Goal: Communication & Community: Connect with others

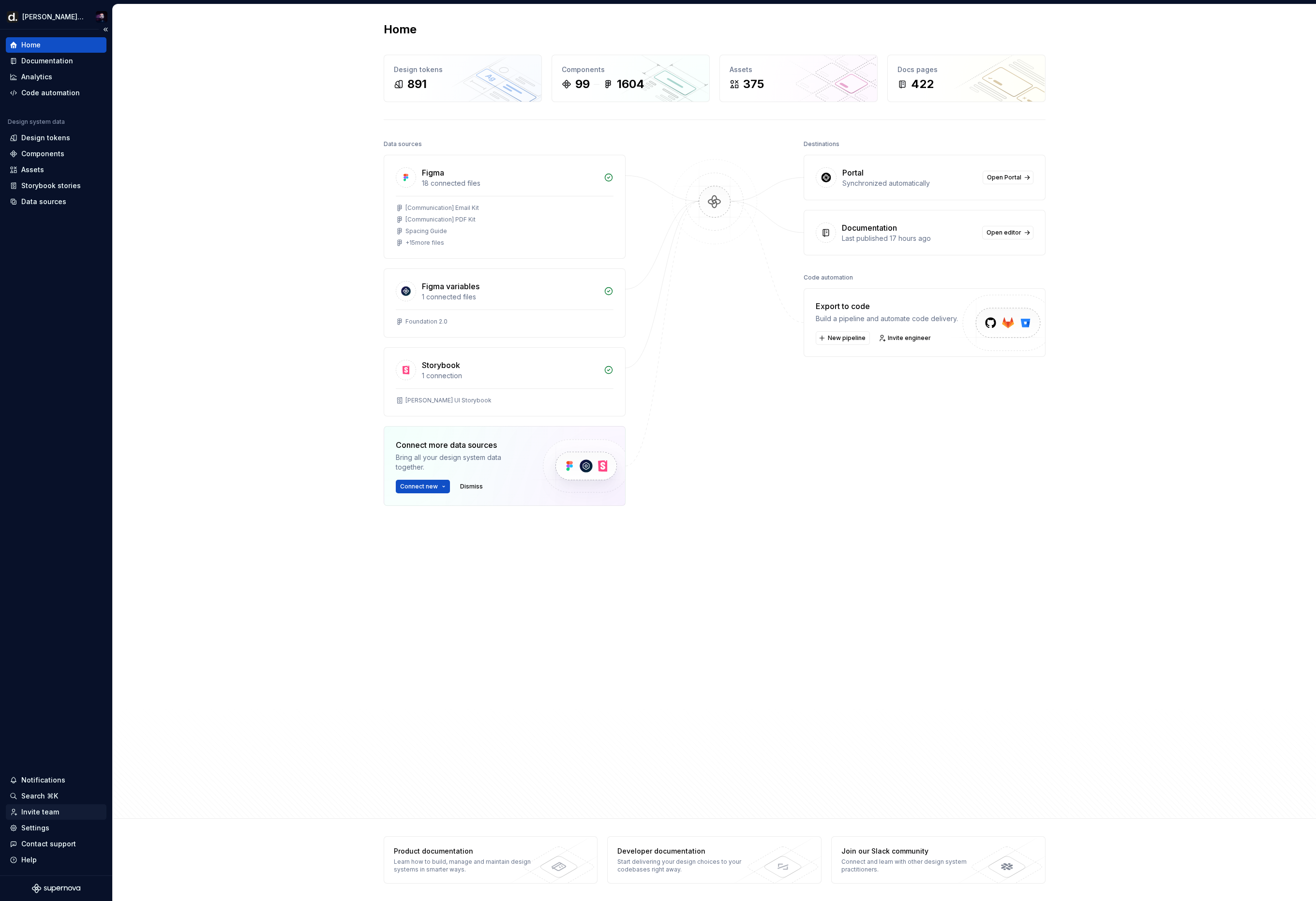
click at [43, 811] on div "Invite team" at bounding box center [40, 812] width 37 height 9
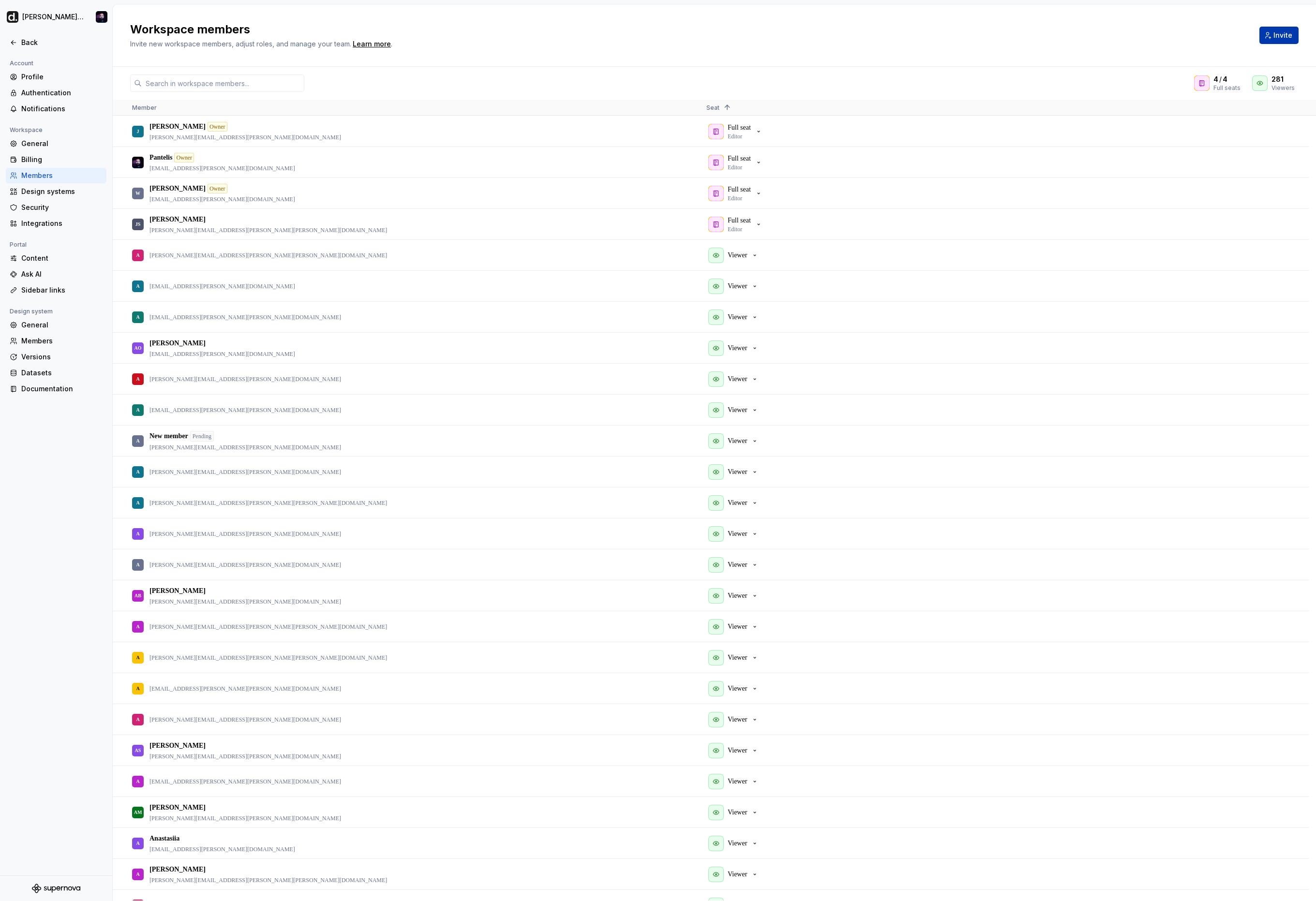
click at [1284, 35] on span "Invite" at bounding box center [1282, 35] width 19 height 9
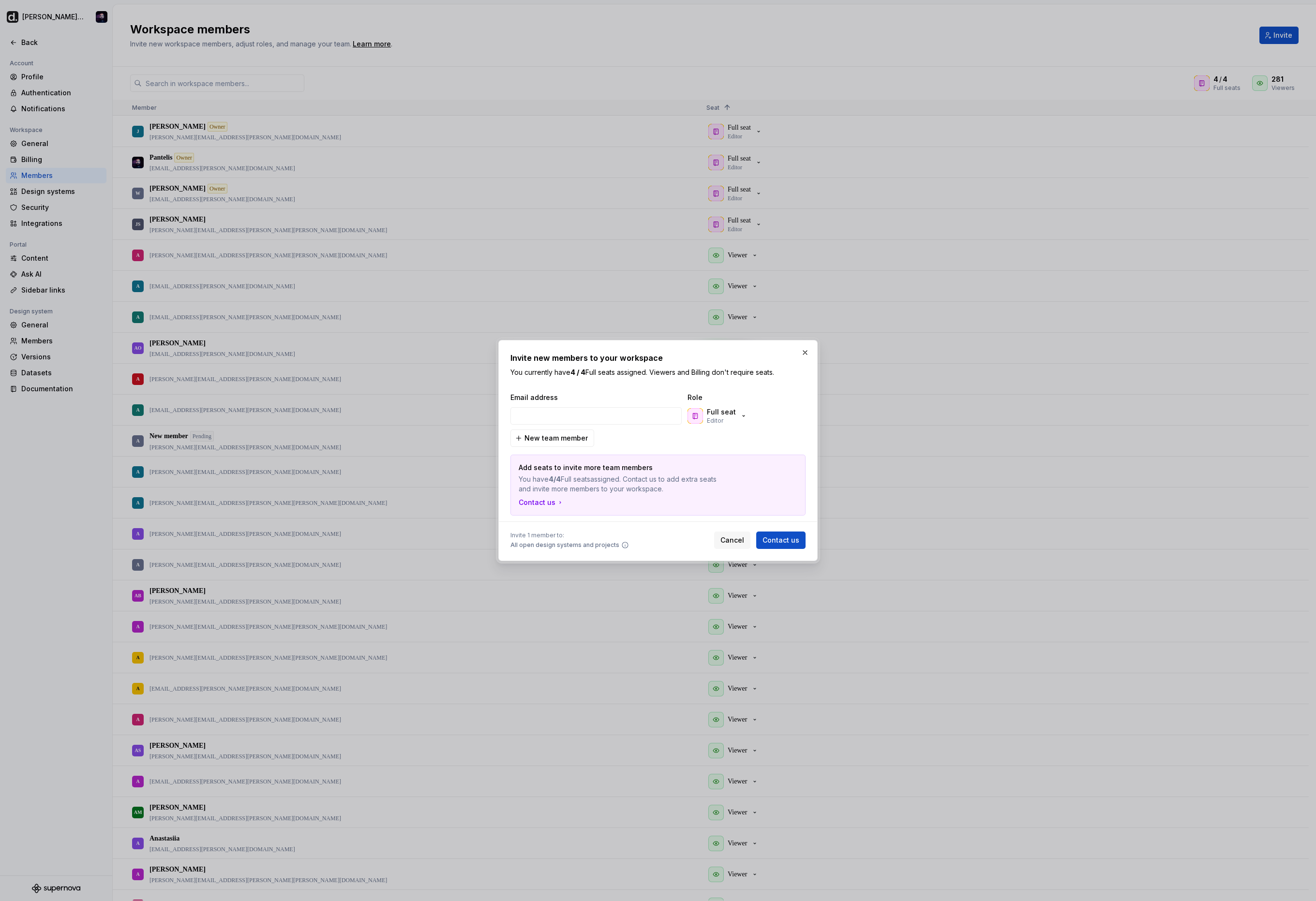
type input "[EMAIL_ADDRESS][PERSON_NAME][PERSON_NAME][DOMAIN_NAME]"
click at [741, 422] on div "Full seat Editor" at bounding box center [717, 416] width 60 height 18
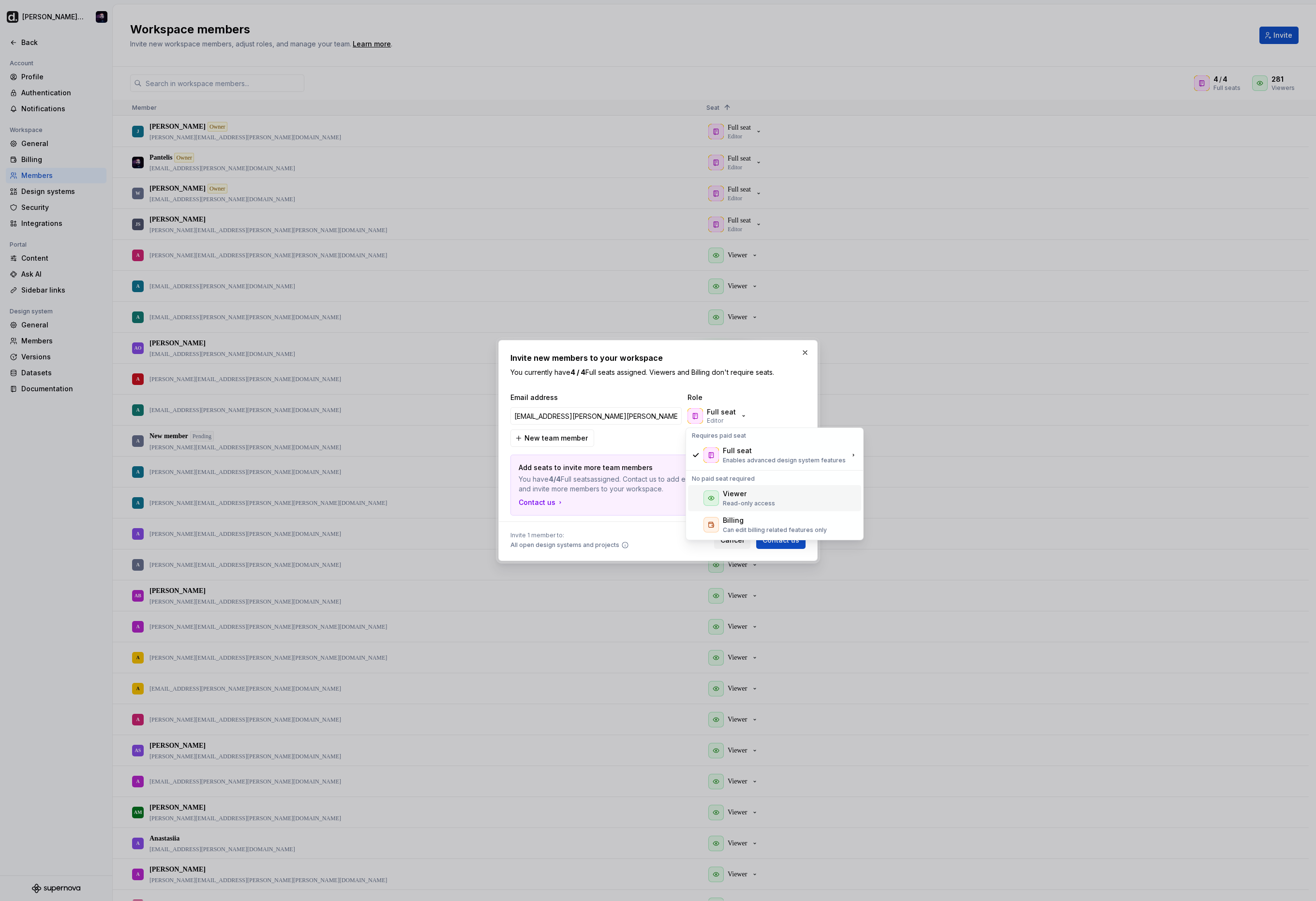
click at [756, 492] on div "Viewer" at bounding box center [749, 493] width 52 height 9
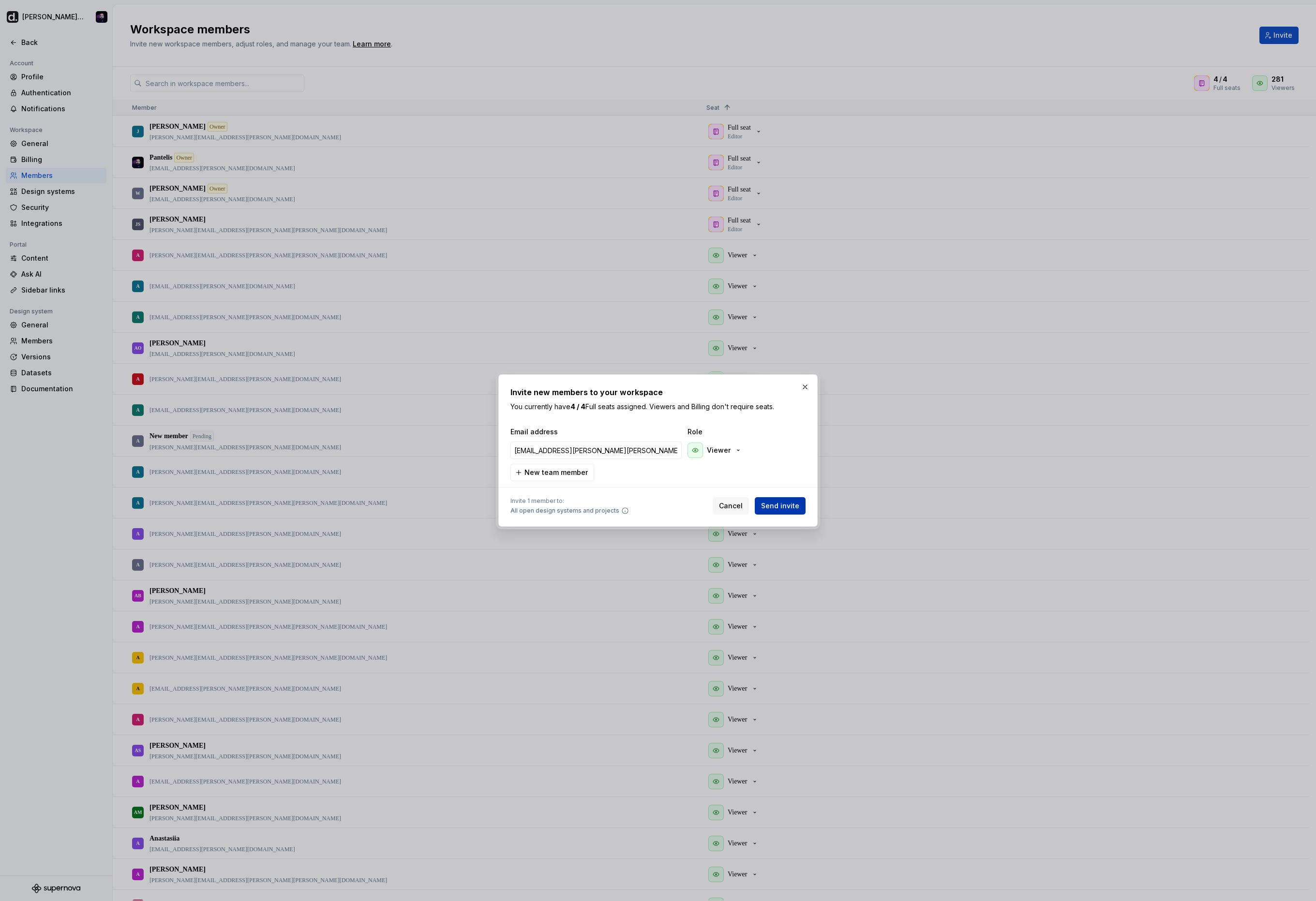
click at [786, 506] on span "Send invite" at bounding box center [780, 506] width 38 height 9
